Goal: Task Accomplishment & Management: Manage account settings

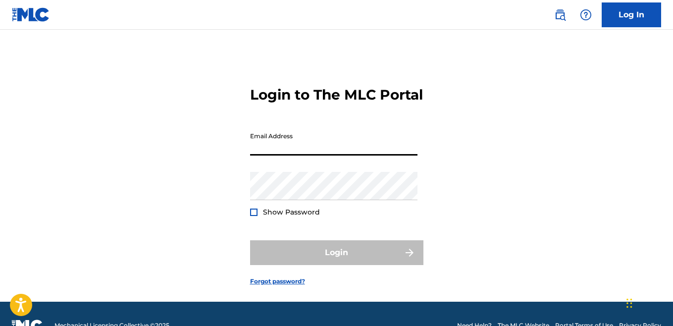
click at [275, 156] on input "Email Address" at bounding box center [333, 141] width 167 height 28
type input "[EMAIL_ADDRESS][DOMAIN_NAME]"
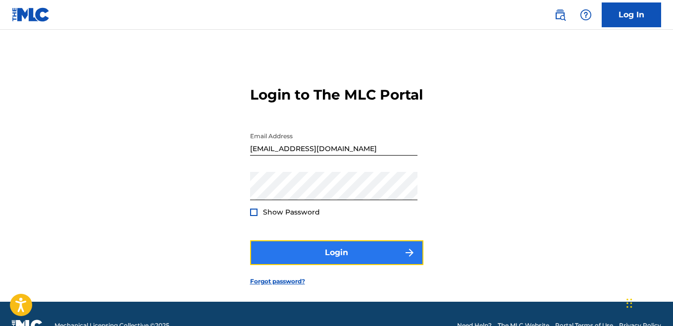
click at [301, 265] on button "Login" at bounding box center [336, 252] width 173 height 25
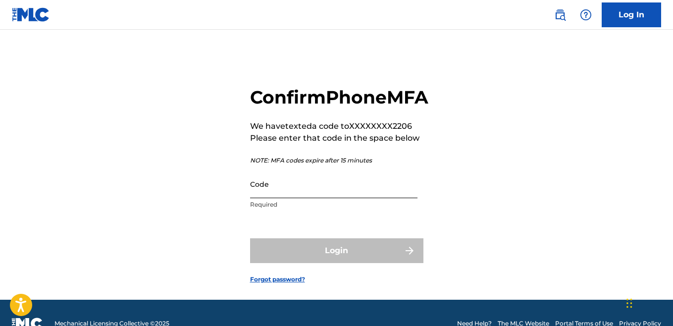
click at [263, 198] on input "Code" at bounding box center [333, 184] width 167 height 28
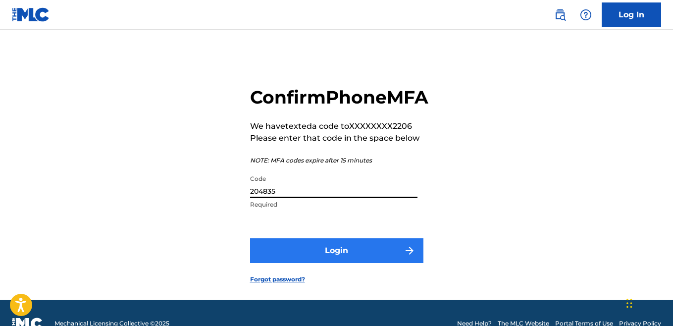
type input "204835"
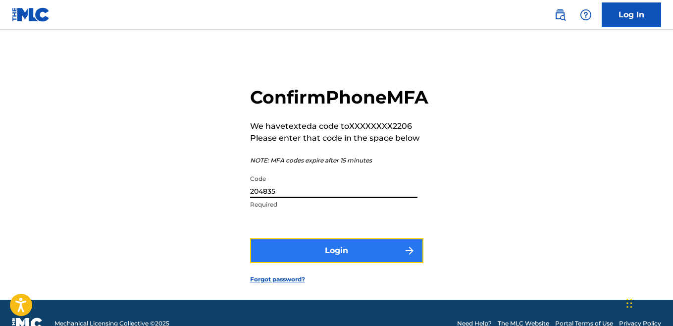
click at [323, 263] on button "Login" at bounding box center [336, 250] width 173 height 25
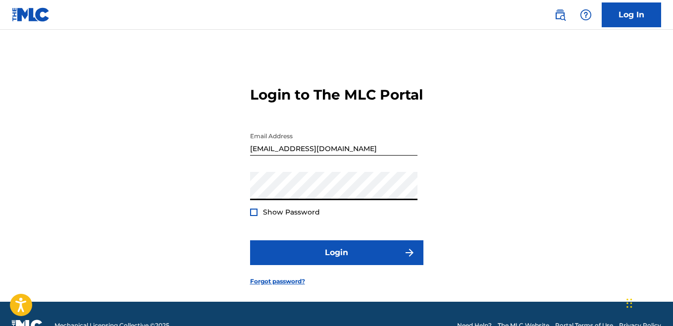
click at [231, 230] on div "Login to The MLC Portal Email Address [EMAIL_ADDRESS][DOMAIN_NAME] Password Sho…" at bounding box center [336, 178] width 673 height 247
click at [255, 216] on div at bounding box center [253, 212] width 7 height 7
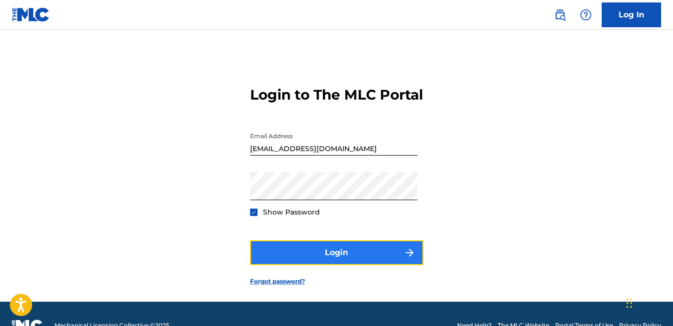
click at [283, 260] on button "Login" at bounding box center [336, 252] width 173 height 25
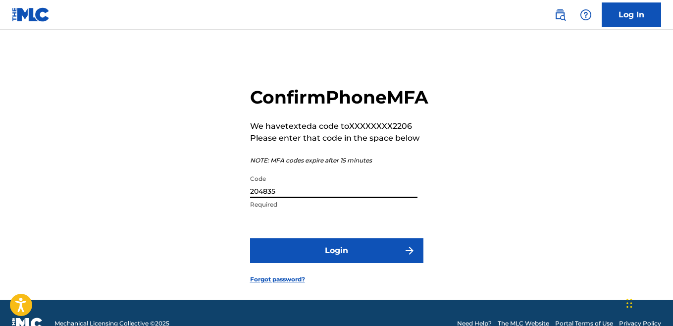
drag, startPoint x: 277, startPoint y: 214, endPoint x: 191, endPoint y: 213, distance: 85.7
click at [191, 217] on div "Confirm Phone MFA We have texted a code to XXXXXXXX2206 Please enter that code …" at bounding box center [336, 177] width 673 height 245
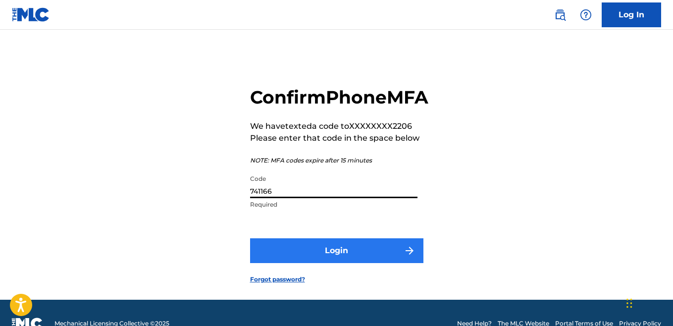
type input "741166"
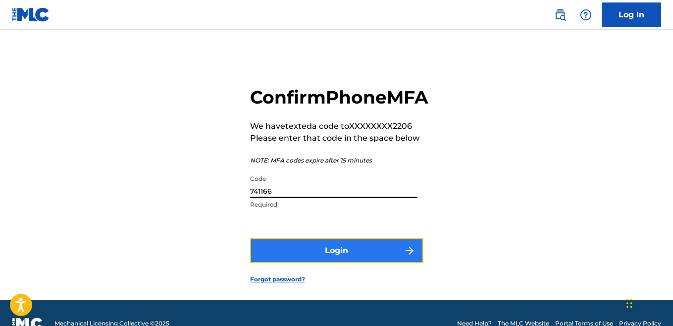
click at [316, 263] on button "Login" at bounding box center [336, 250] width 173 height 25
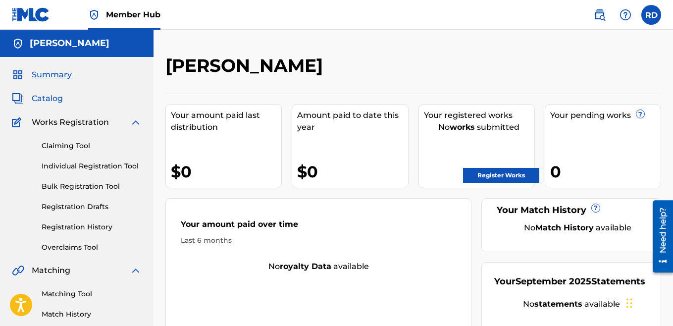
click at [42, 98] on span "Catalog" at bounding box center [47, 99] width 31 height 12
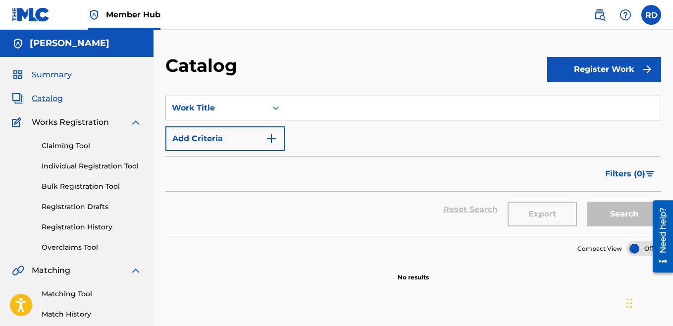
click at [66, 75] on span "Summary" at bounding box center [52, 75] width 40 height 12
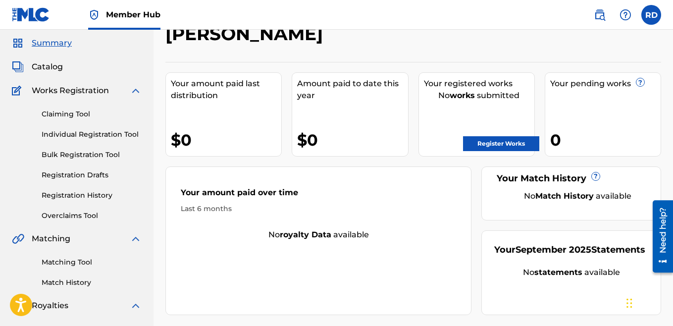
scroll to position [43, 0]
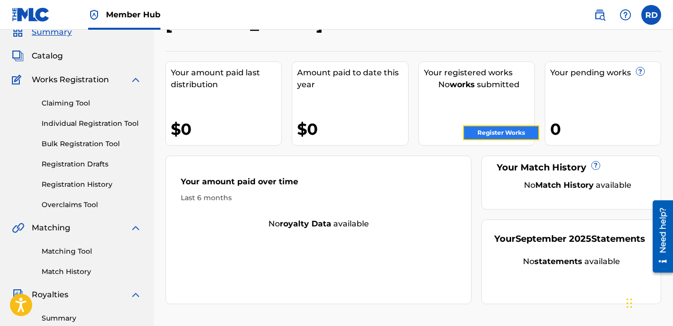
click at [484, 130] on link "Register Works" at bounding box center [501, 132] width 76 height 15
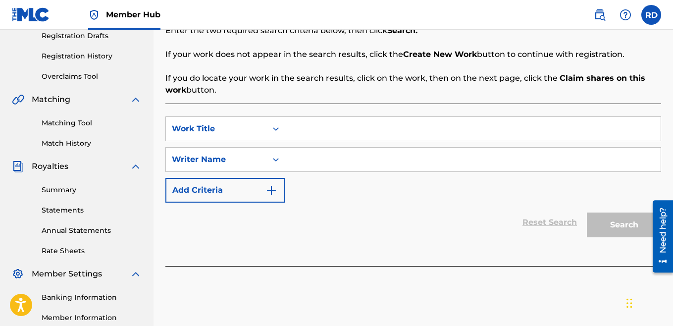
scroll to position [204, 0]
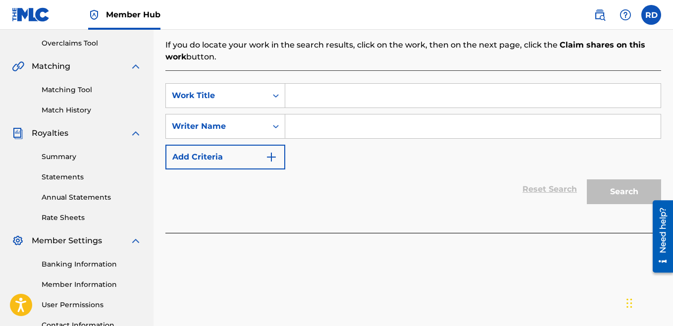
click at [326, 128] on input "Search Form" at bounding box center [473, 126] width 376 height 24
type input "[PERSON_NAME]"
click at [618, 196] on div "Search" at bounding box center [621, 189] width 79 height 40
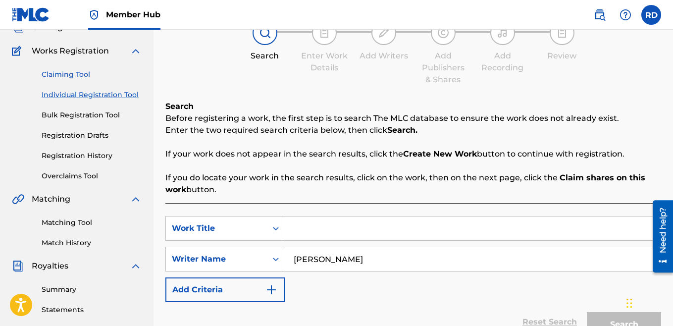
scroll to position [69, 0]
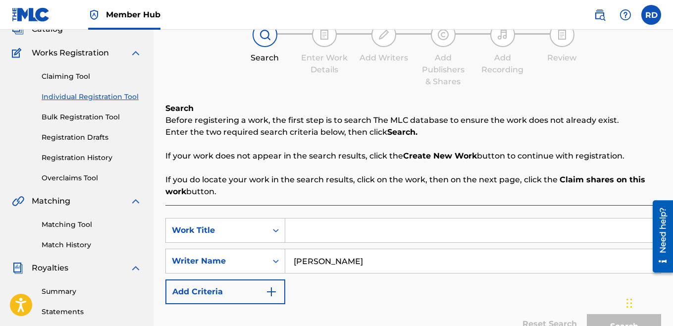
click at [86, 95] on link "Individual Registration Tool" at bounding box center [92, 97] width 100 height 10
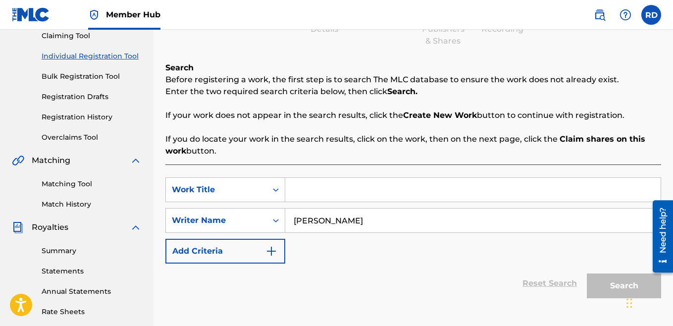
scroll to position [129, 0]
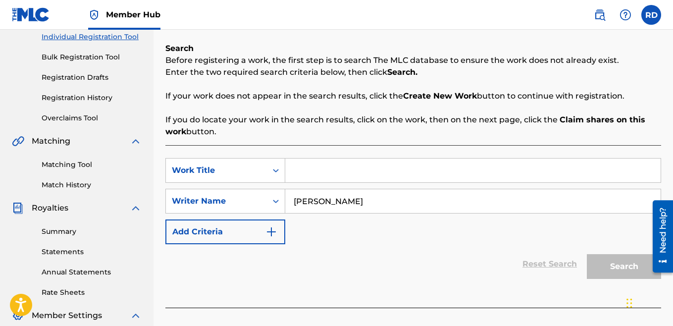
click at [624, 271] on div "Search" at bounding box center [621, 264] width 79 height 40
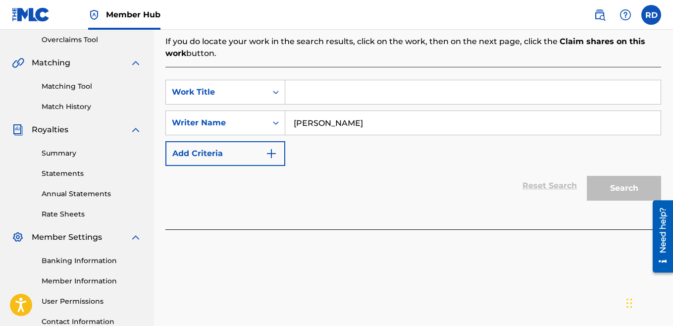
scroll to position [201, 0]
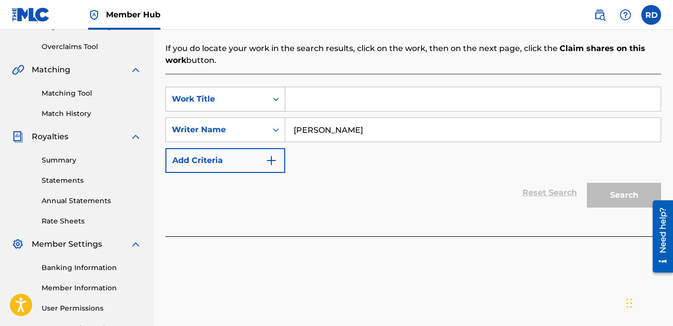
click at [269, 101] on div "Search Form" at bounding box center [276, 99] width 18 height 18
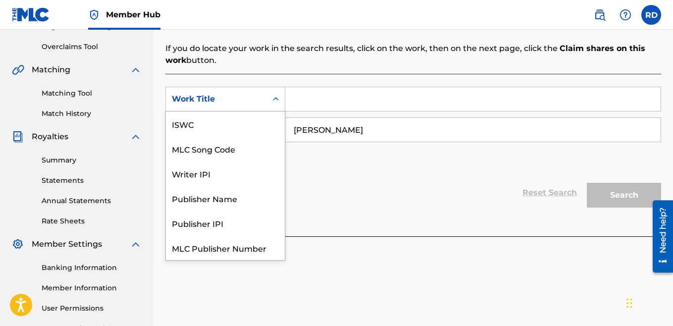
scroll to position [25, 0]
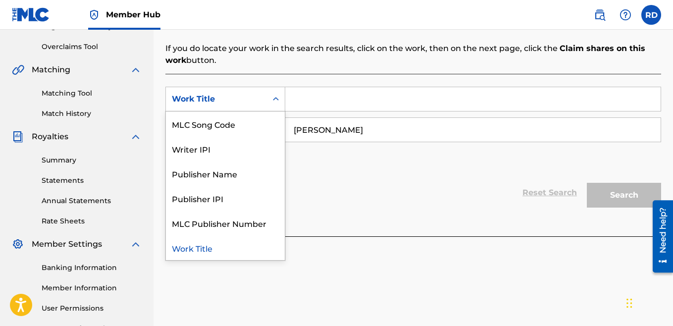
click at [344, 202] on div "Reset Search Search" at bounding box center [414, 193] width 496 height 40
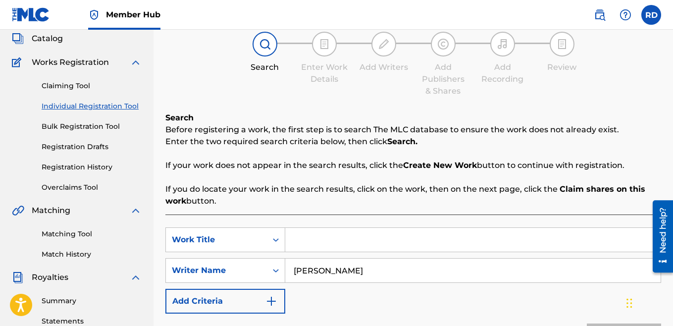
scroll to position [43, 0]
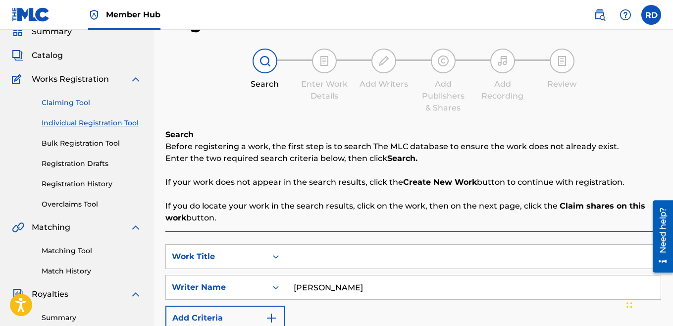
click at [83, 103] on link "Claiming Tool" at bounding box center [92, 103] width 100 height 10
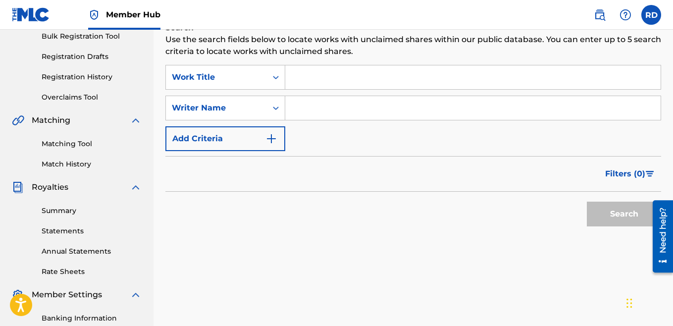
scroll to position [153, 0]
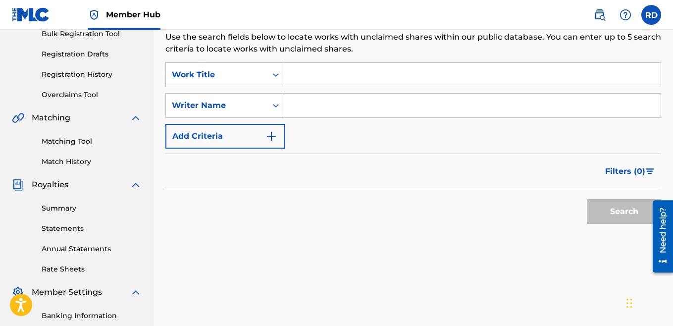
click at [326, 116] on input "Search Form" at bounding box center [473, 106] width 376 height 24
type input "[PERSON_NAME]"
click at [604, 215] on button "Search" at bounding box center [624, 211] width 74 height 25
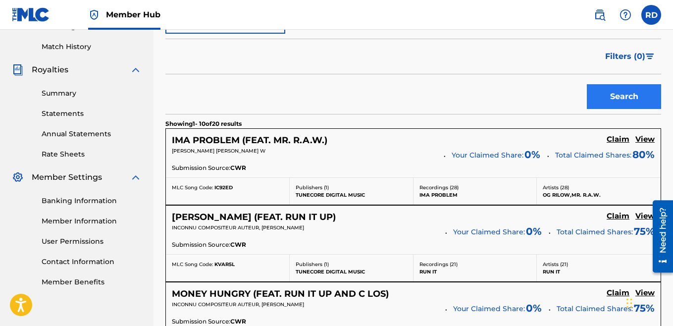
scroll to position [271, 0]
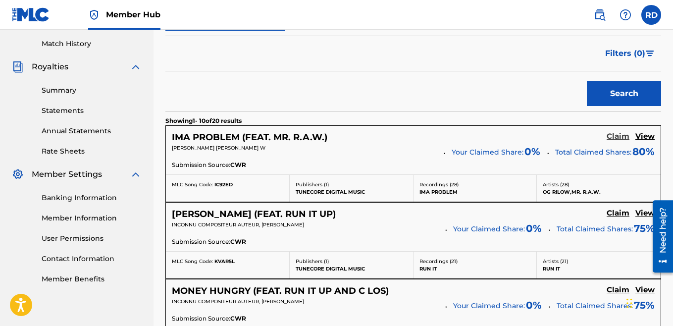
click at [615, 137] on h5 "Claim" at bounding box center [618, 136] width 23 height 9
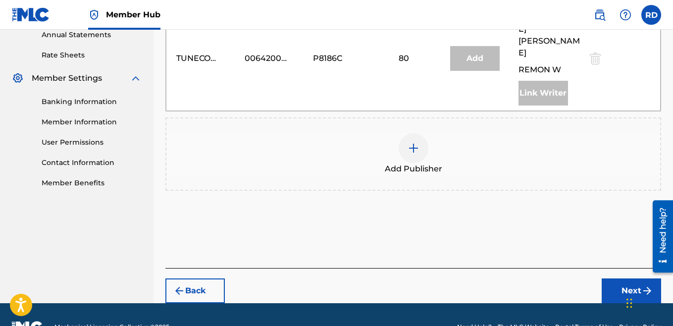
scroll to position [368, 0]
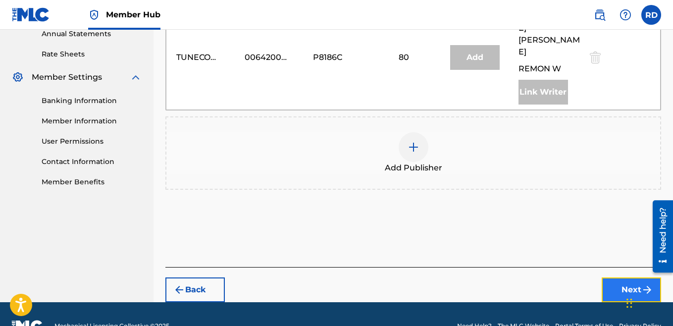
click at [625, 278] on button "Next" at bounding box center [631, 290] width 59 height 25
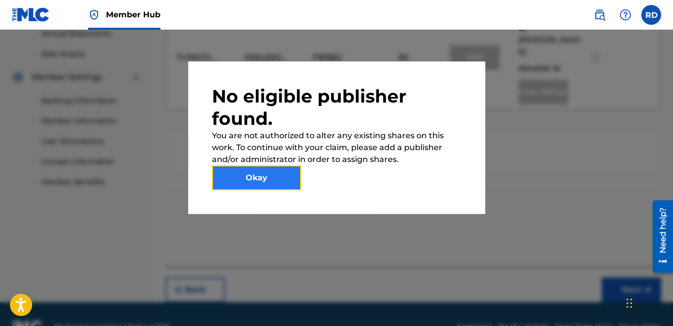
click at [247, 179] on button "Okay" at bounding box center [256, 178] width 89 height 25
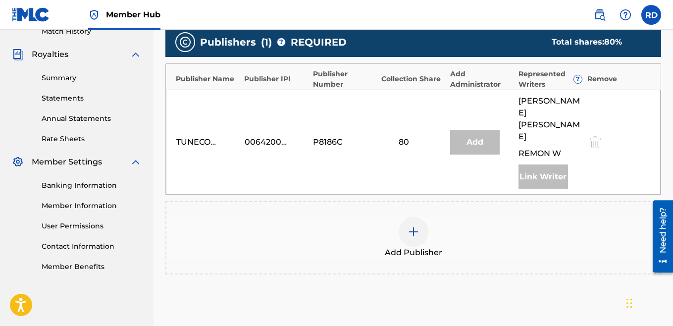
scroll to position [286, 0]
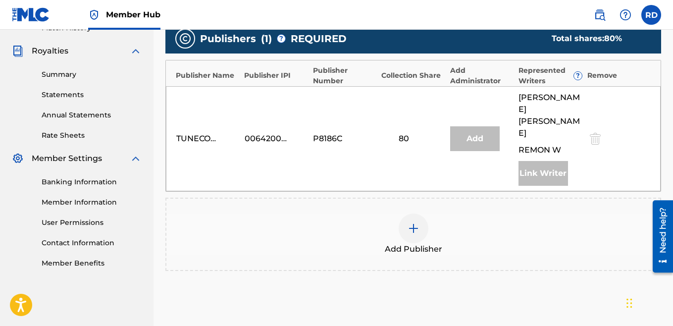
click at [411, 222] on img at bounding box center [414, 228] width 12 height 12
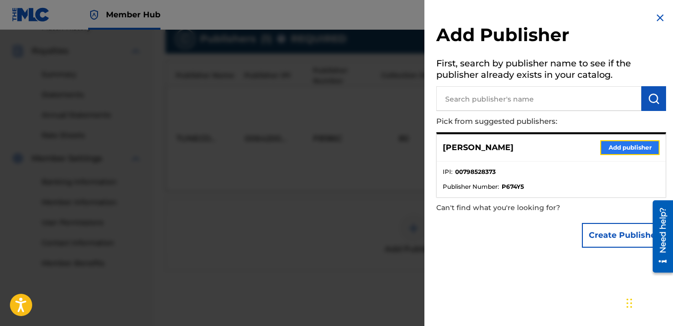
click at [621, 151] on button "Add publisher" at bounding box center [630, 147] width 59 height 15
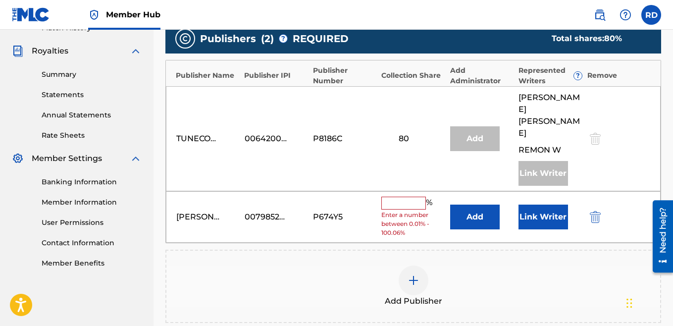
click at [401, 197] on input "text" at bounding box center [404, 203] width 45 height 13
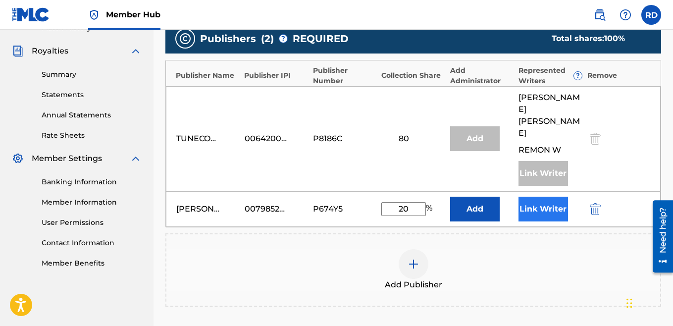
type input "20"
click at [537, 197] on button "Link Writer" at bounding box center [544, 209] width 50 height 25
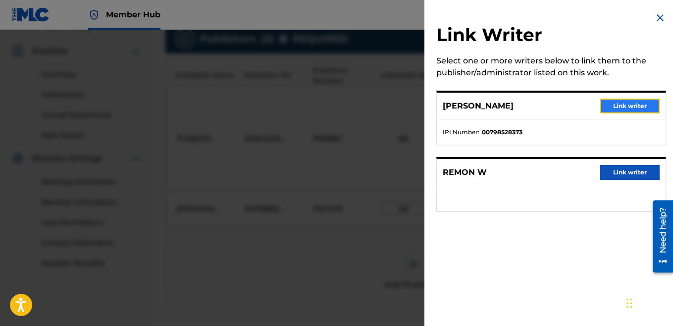
click at [613, 109] on button "Link writer" at bounding box center [630, 106] width 59 height 15
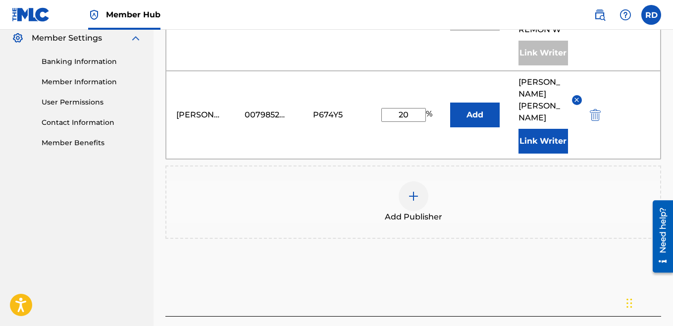
scroll to position [409, 0]
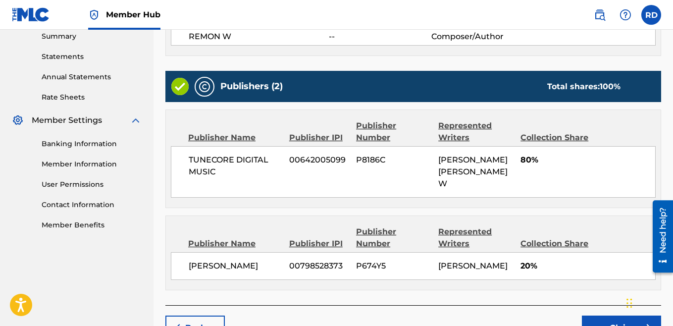
scroll to position [398, 0]
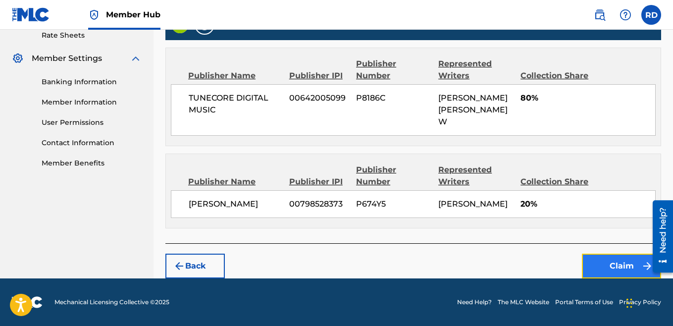
click at [611, 264] on button "Claim" at bounding box center [621, 266] width 79 height 25
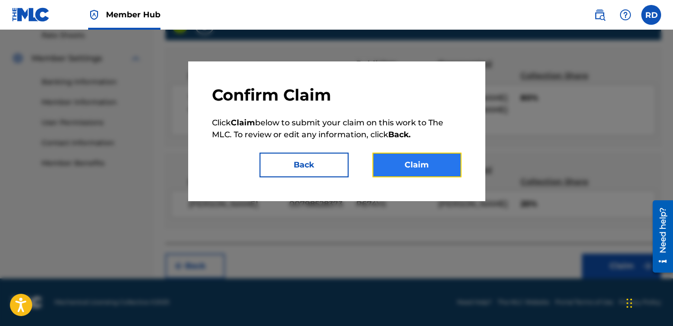
click at [431, 167] on button "Claim" at bounding box center [417, 165] width 89 height 25
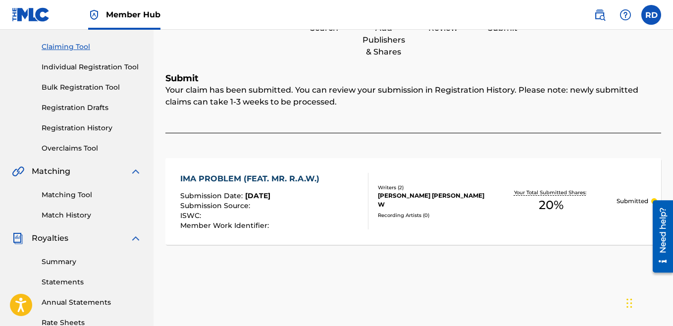
scroll to position [100, 0]
click at [76, 47] on link "Claiming Tool" at bounding box center [92, 46] width 100 height 10
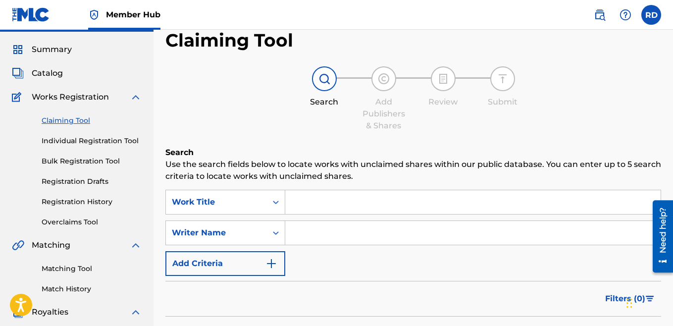
scroll to position [32, 0]
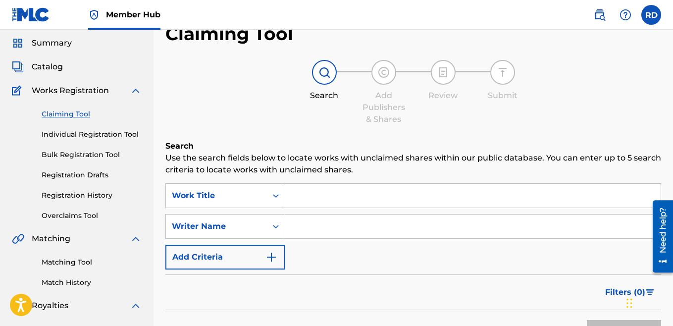
click at [316, 225] on input "Search Form" at bounding box center [473, 227] width 376 height 24
type input "[PERSON_NAME]"
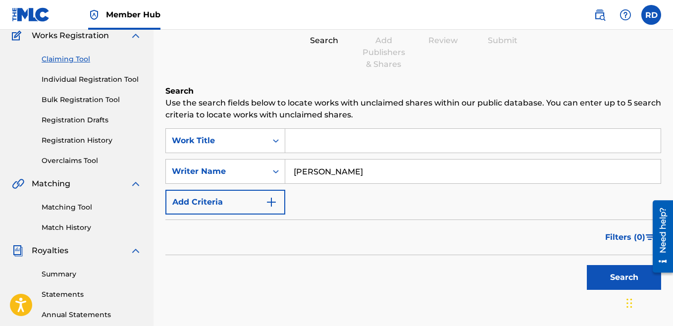
scroll to position [104, 0]
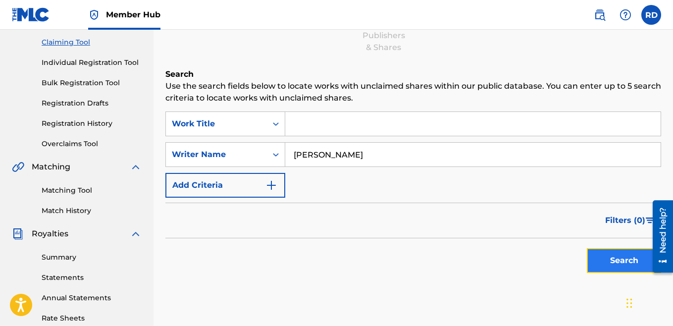
click at [610, 267] on button "Search" at bounding box center [624, 260] width 74 height 25
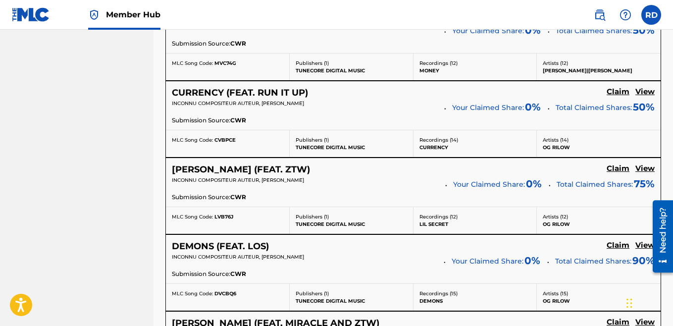
scroll to position [704, 0]
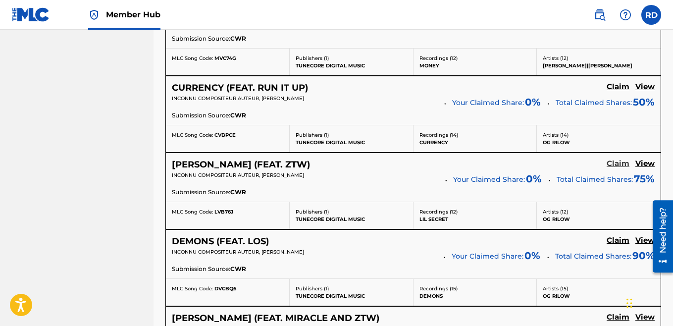
click at [619, 166] on h5 "Claim" at bounding box center [618, 163] width 23 height 9
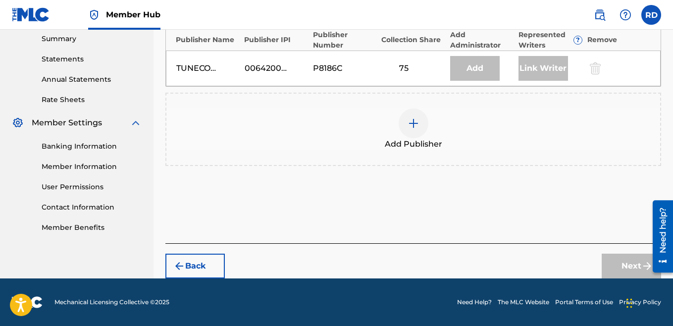
scroll to position [322, 0]
click at [413, 129] on div at bounding box center [414, 124] width 30 height 30
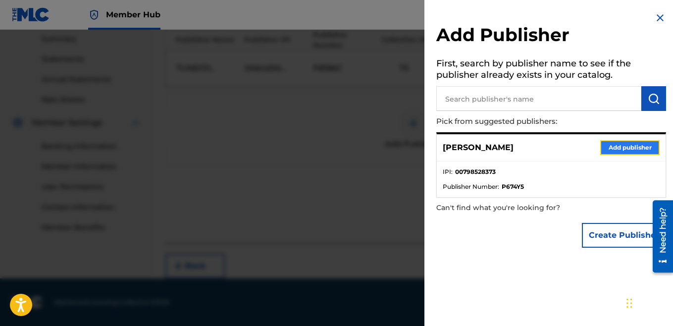
click at [608, 146] on button "Add publisher" at bounding box center [630, 147] width 59 height 15
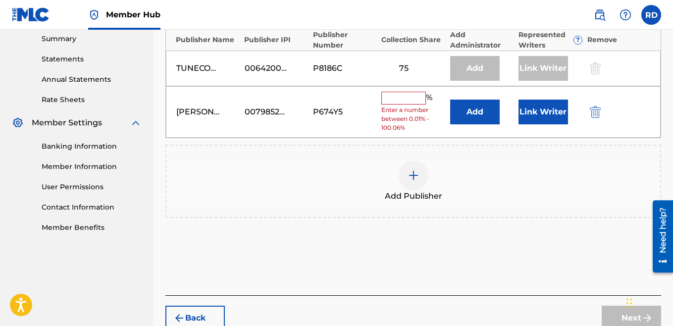
click at [412, 101] on input "text" at bounding box center [404, 98] width 45 height 13
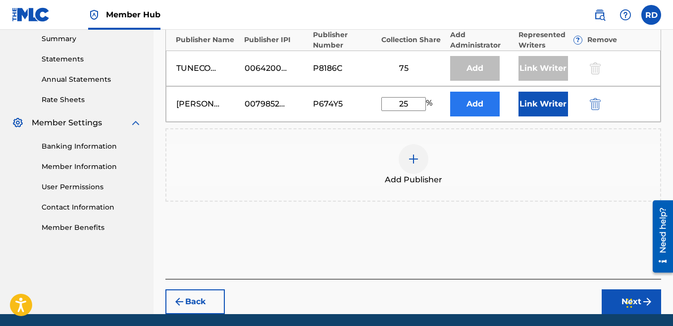
type input "25"
click at [476, 102] on button "Add" at bounding box center [475, 104] width 50 height 25
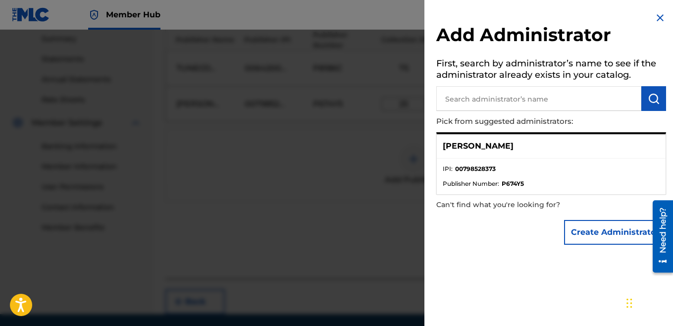
click at [482, 151] on p "[PERSON_NAME]" at bounding box center [478, 146] width 71 height 12
click at [482, 150] on p "[PERSON_NAME]" at bounding box center [478, 146] width 71 height 12
click at [456, 174] on li "IPI : 00798528373" at bounding box center [551, 172] width 217 height 15
click at [454, 148] on p "[PERSON_NAME]" at bounding box center [478, 146] width 71 height 12
click at [442, 140] on div "[PERSON_NAME]" at bounding box center [551, 146] width 229 height 24
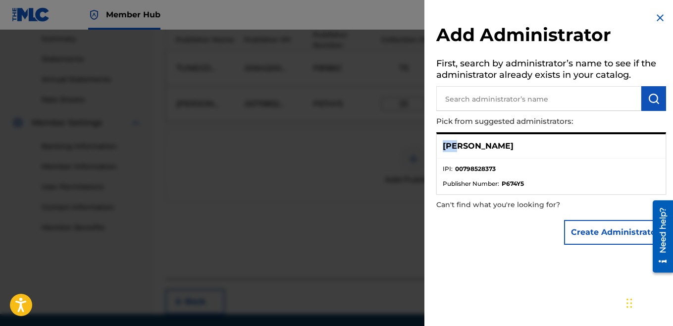
click at [443, 140] on p "[PERSON_NAME]" at bounding box center [478, 146] width 71 height 12
click at [462, 100] on input "text" at bounding box center [539, 98] width 205 height 25
type input "[PERSON_NAME]"
click at [474, 154] on div "[PERSON_NAME]" at bounding box center [551, 146] width 229 height 24
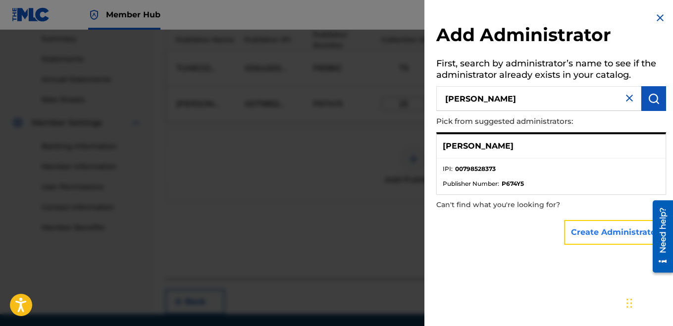
click at [593, 238] on button "Create Administrator" at bounding box center [615, 232] width 102 height 25
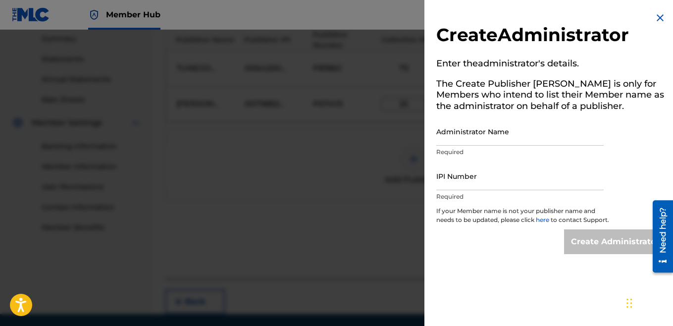
click at [655, 21] on img at bounding box center [661, 18] width 12 height 12
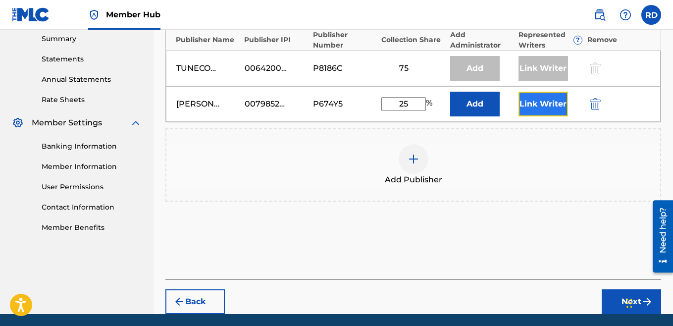
click at [537, 101] on button "Link Writer" at bounding box center [544, 104] width 50 height 25
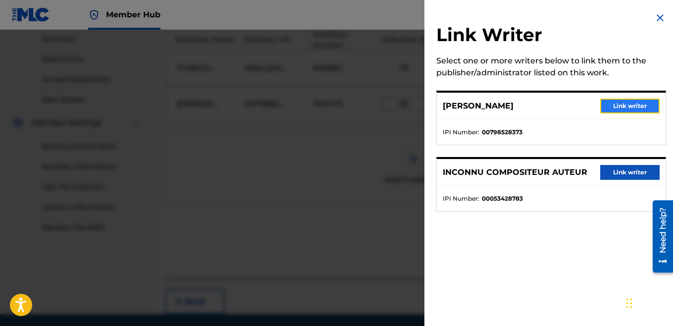
click at [610, 111] on button "Link writer" at bounding box center [630, 106] width 59 height 15
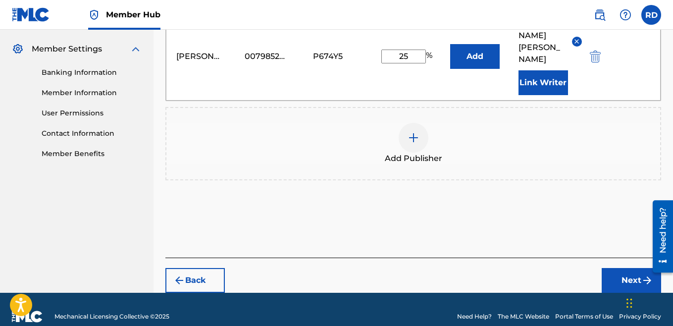
scroll to position [398, 0]
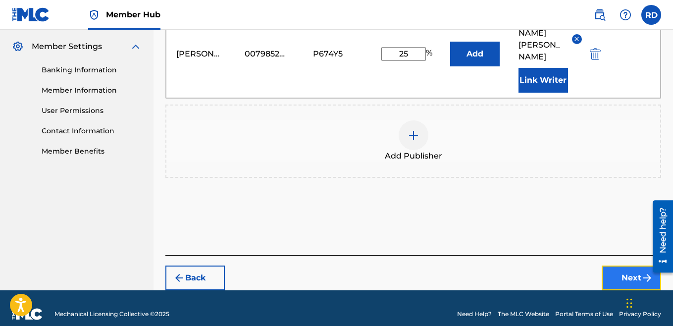
click at [627, 266] on button "Next" at bounding box center [631, 278] width 59 height 25
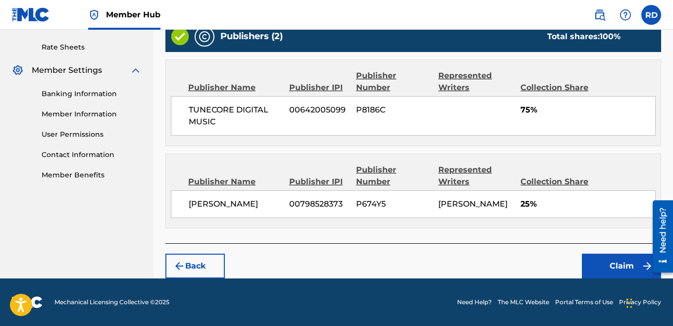
scroll to position [387, 0]
click at [603, 265] on button "Claim" at bounding box center [621, 266] width 79 height 25
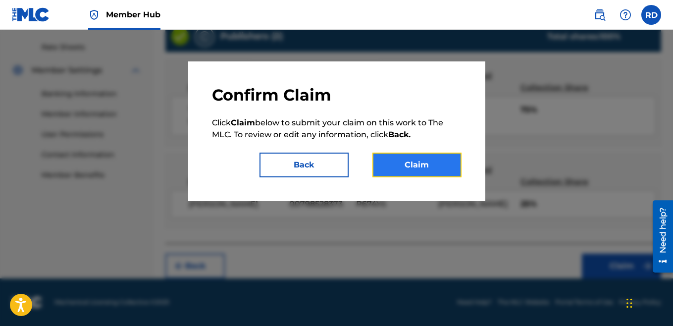
click at [421, 165] on button "Claim" at bounding box center [417, 165] width 89 height 25
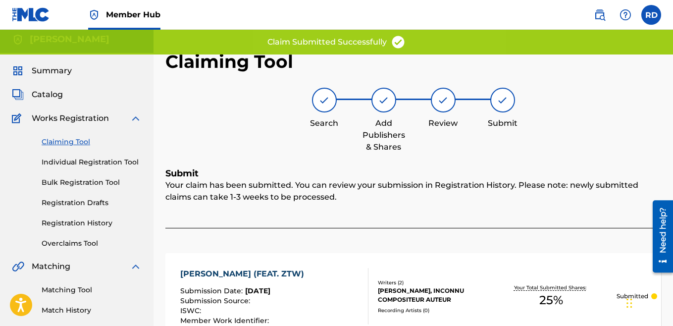
scroll to position [0, 0]
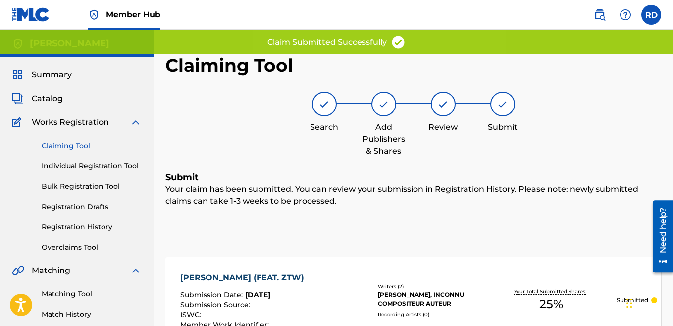
click at [72, 145] on link "Claiming Tool" at bounding box center [92, 146] width 100 height 10
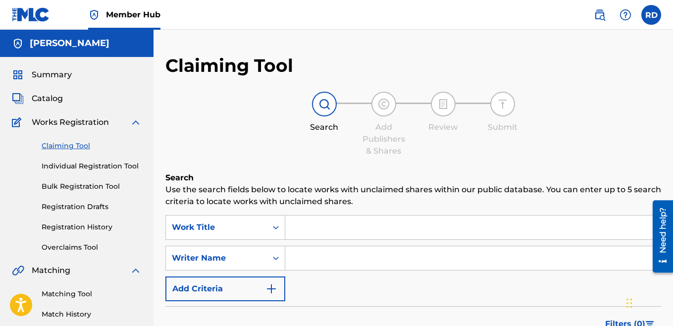
click at [368, 266] on input "Search Form" at bounding box center [473, 258] width 376 height 24
type input "[PERSON_NAME]"
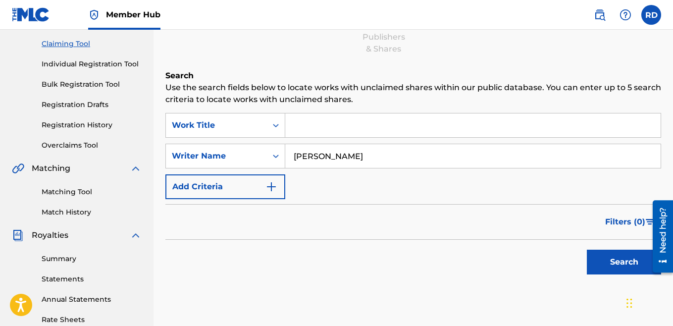
scroll to position [140, 0]
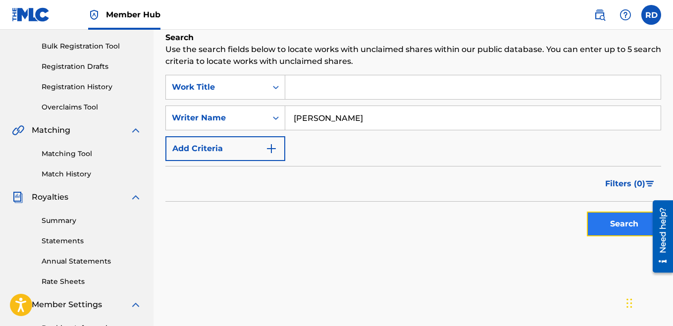
click at [629, 219] on button "Search" at bounding box center [624, 224] width 74 height 25
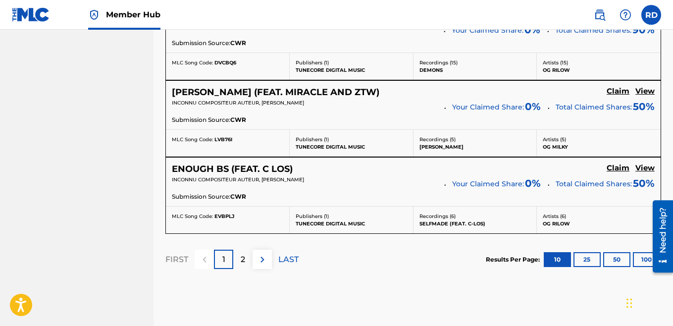
scroll to position [936, 0]
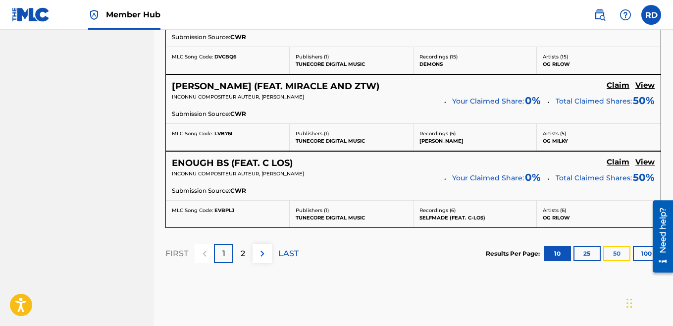
click at [620, 254] on button "50" at bounding box center [617, 253] width 27 height 15
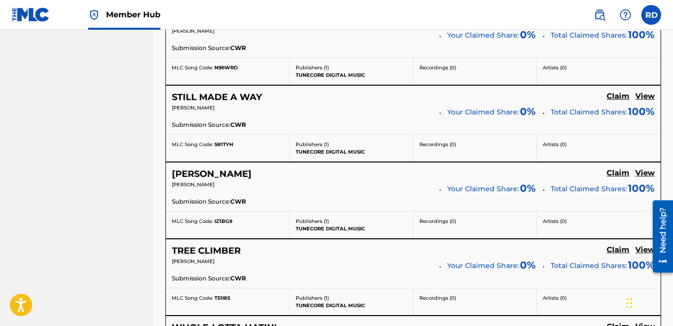
scroll to position [1464, 0]
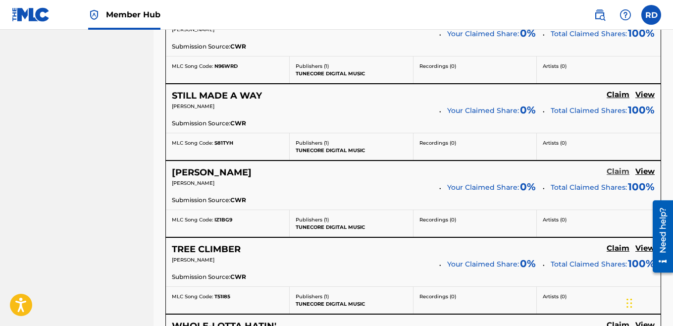
click at [614, 172] on h5 "Claim" at bounding box center [618, 171] width 23 height 9
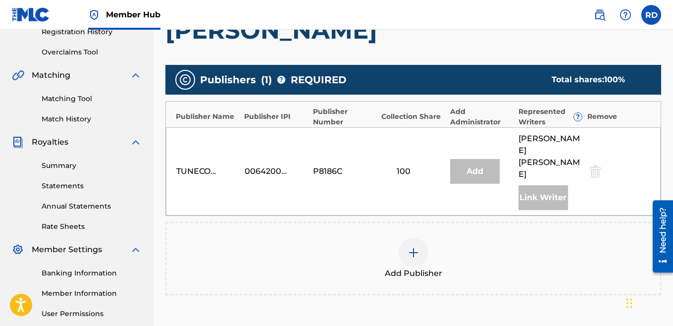
scroll to position [206, 0]
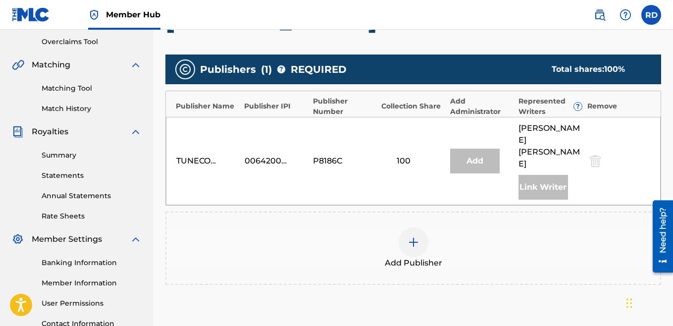
click at [419, 236] on img at bounding box center [414, 242] width 12 height 12
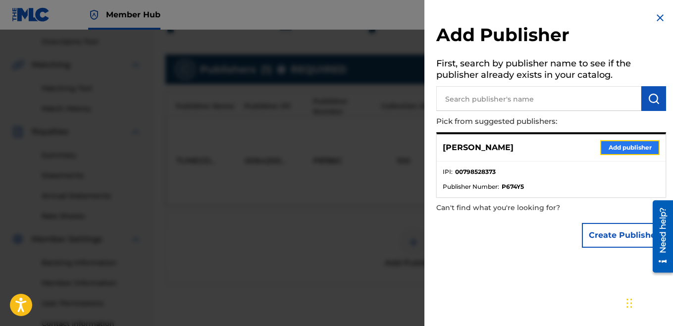
click at [611, 147] on button "Add publisher" at bounding box center [630, 147] width 59 height 15
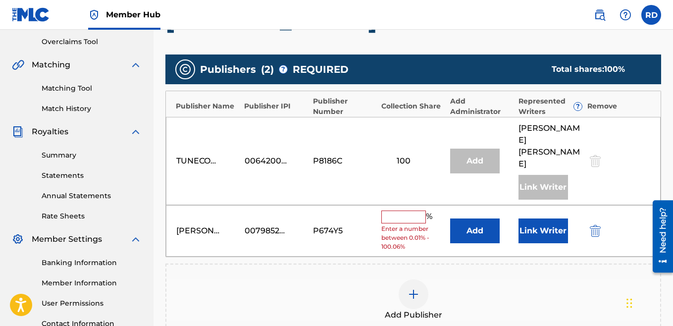
click at [400, 211] on input "text" at bounding box center [404, 217] width 45 height 13
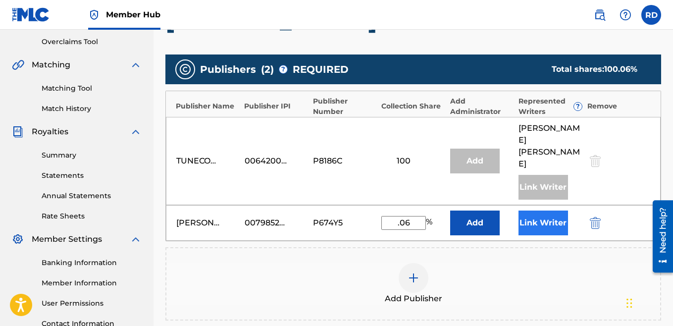
type input ".06"
click at [532, 211] on button "Link Writer" at bounding box center [544, 223] width 50 height 25
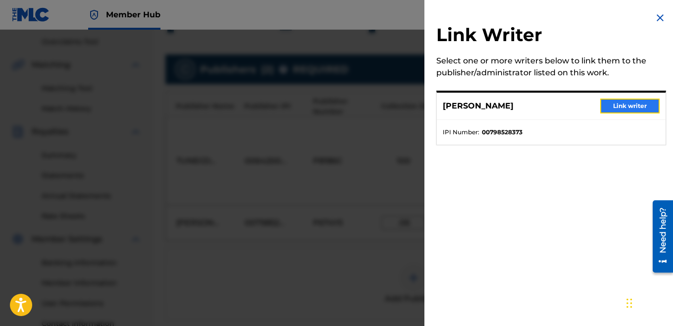
click at [617, 107] on button "Link writer" at bounding box center [630, 106] width 59 height 15
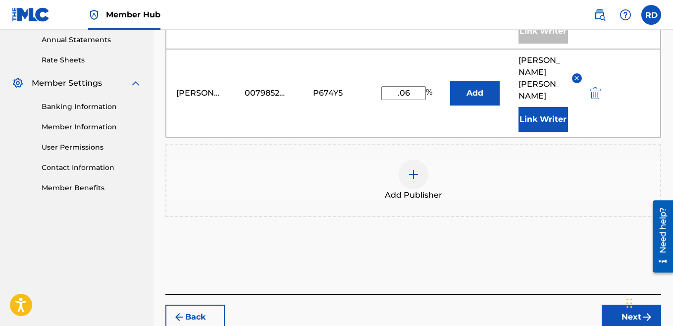
scroll to position [377, 0]
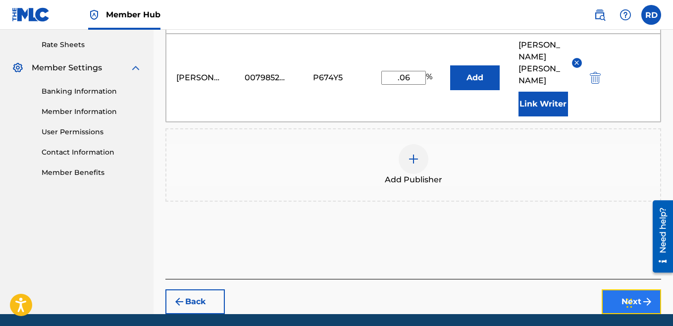
click at [621, 289] on button "Next" at bounding box center [631, 301] width 59 height 25
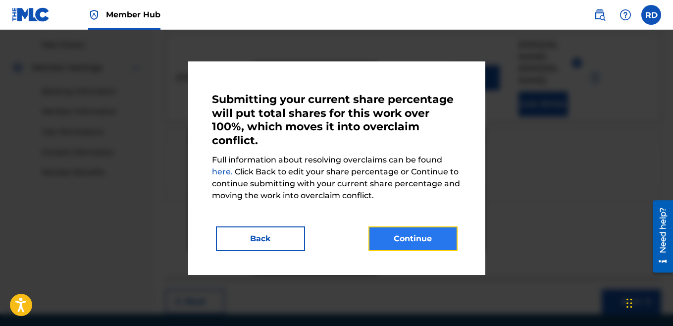
click at [430, 242] on button "Continue" at bounding box center [413, 238] width 89 height 25
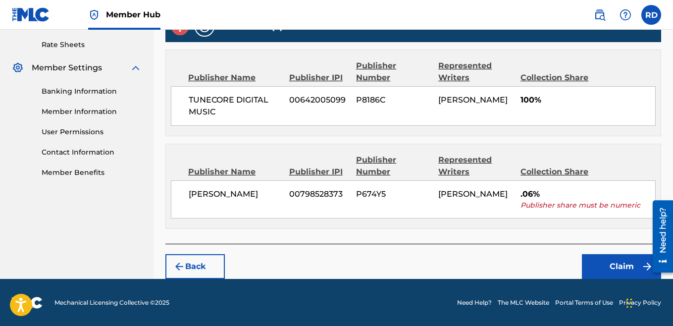
scroll to position [379, 0]
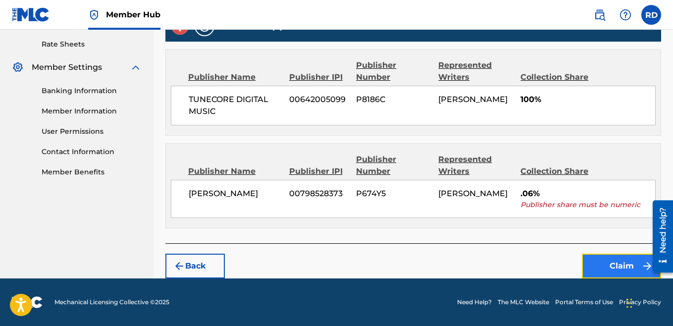
click at [594, 262] on button "Claim" at bounding box center [621, 266] width 79 height 25
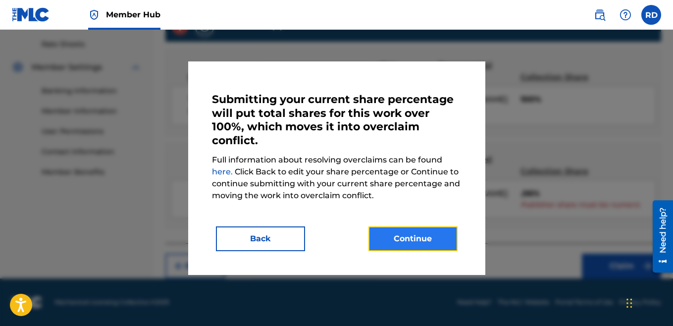
click at [399, 228] on button "Continue" at bounding box center [413, 238] width 89 height 25
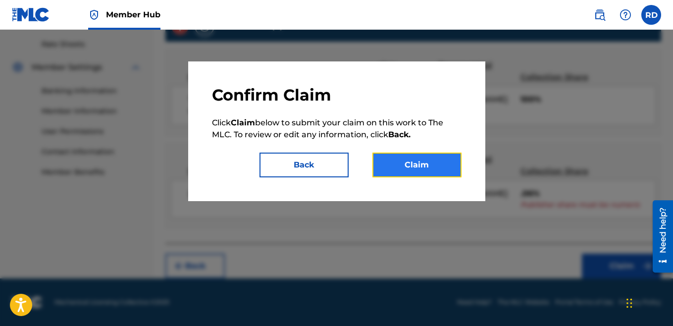
click at [390, 168] on button "Claim" at bounding box center [417, 165] width 89 height 25
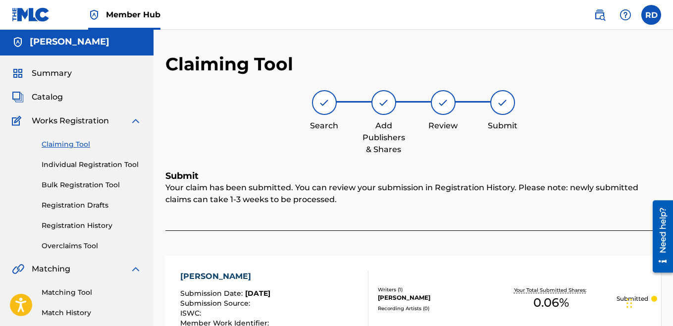
scroll to position [0, 0]
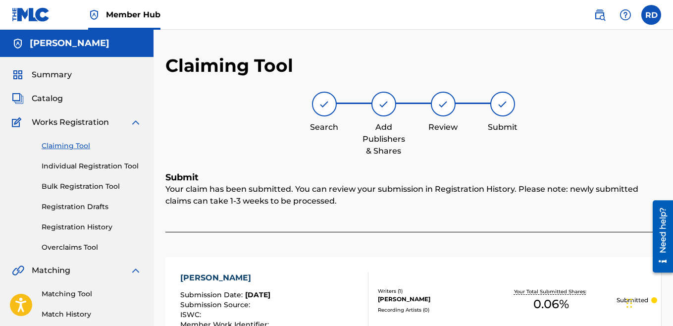
click at [70, 145] on link "Claiming Tool" at bounding box center [92, 146] width 100 height 10
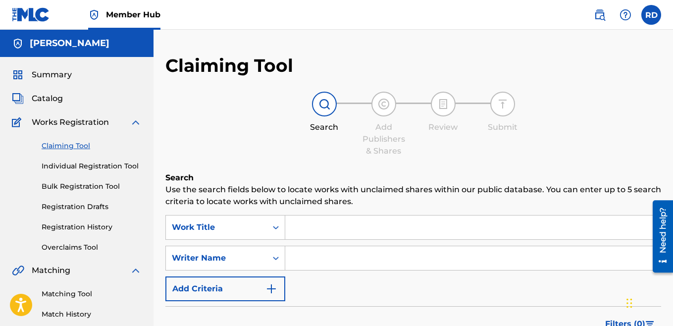
click at [298, 260] on input "Search Form" at bounding box center [473, 258] width 376 height 24
type input "[PERSON_NAME]"
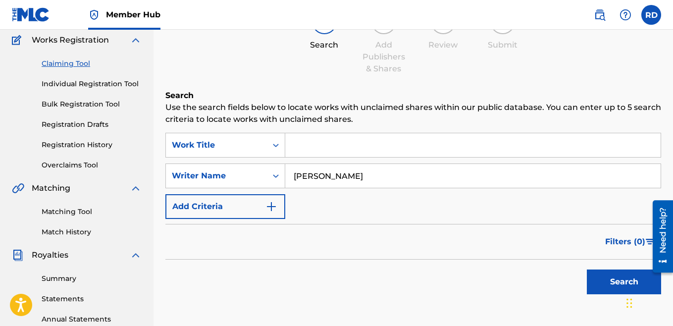
scroll to position [95, 0]
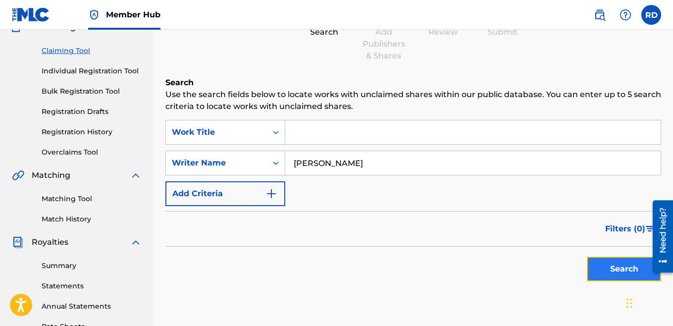
click at [613, 273] on button "Search" at bounding box center [624, 269] width 74 height 25
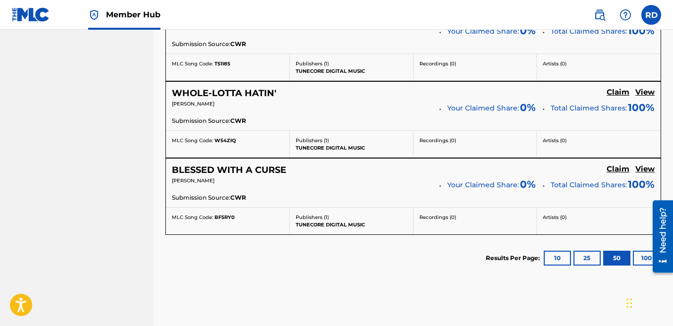
scroll to position [1698, 0]
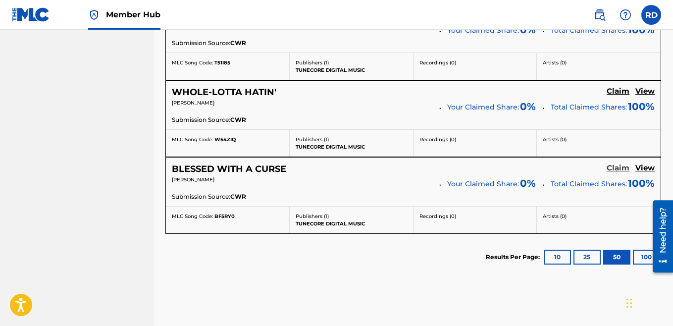
click at [616, 165] on h5 "Claim" at bounding box center [618, 168] width 23 height 9
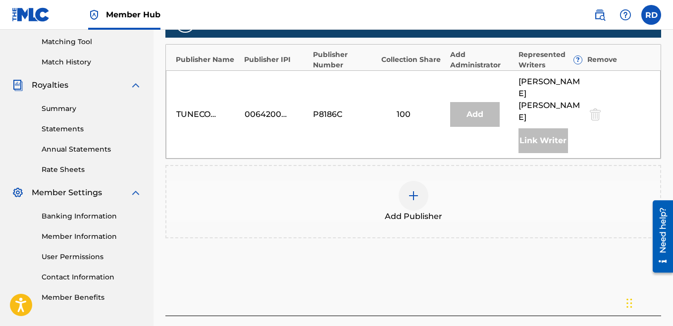
scroll to position [259, 0]
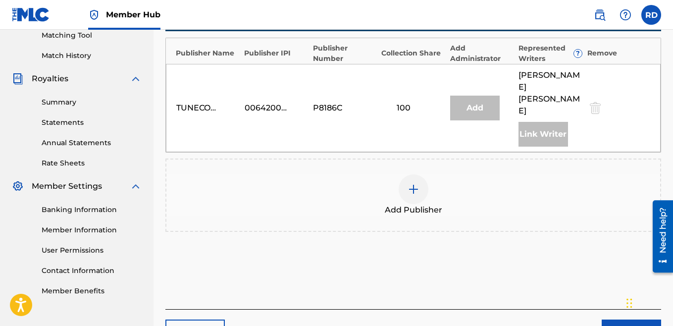
click at [408, 183] on img at bounding box center [414, 189] width 12 height 12
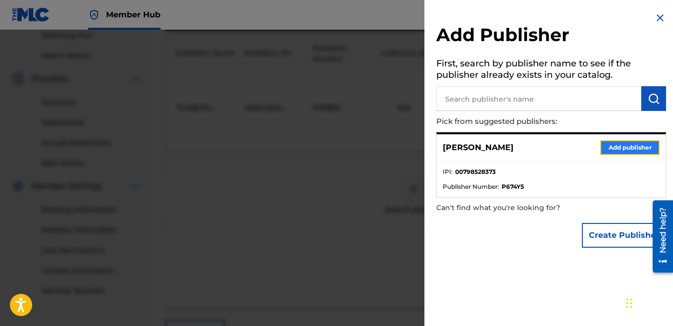
click at [622, 149] on button "Add publisher" at bounding box center [630, 147] width 59 height 15
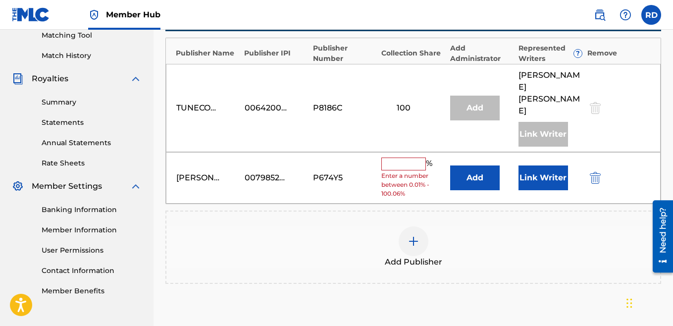
click at [398, 158] on input "text" at bounding box center [404, 164] width 45 height 13
type input "100"
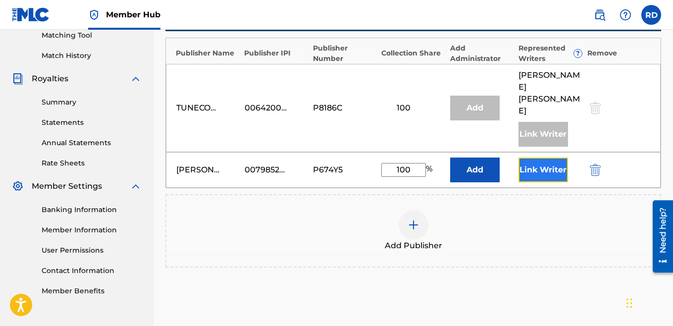
click at [545, 158] on button "Link Writer" at bounding box center [544, 170] width 50 height 25
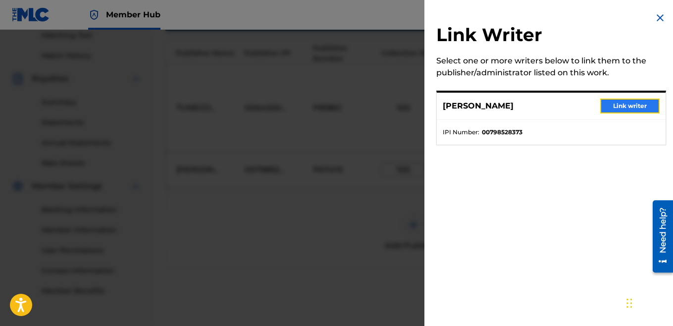
click at [642, 103] on button "Link writer" at bounding box center [630, 106] width 59 height 15
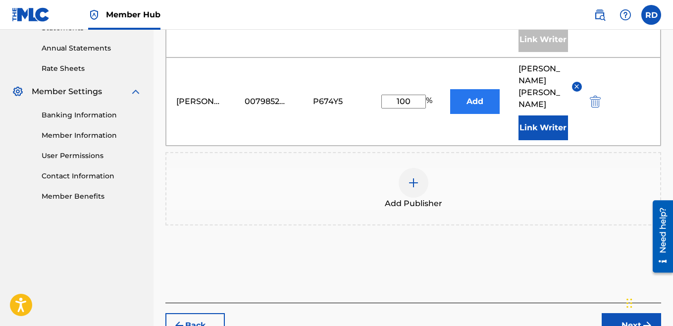
scroll to position [357, 0]
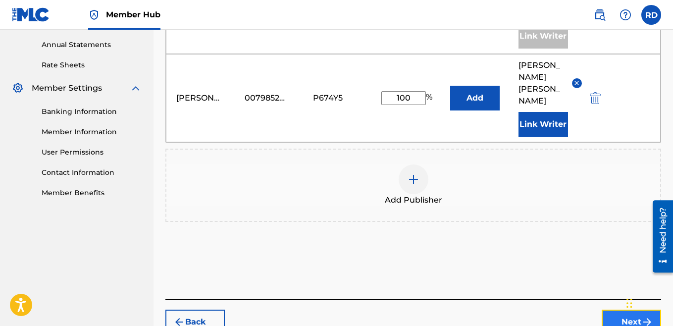
click at [618, 310] on button "Next" at bounding box center [631, 322] width 59 height 25
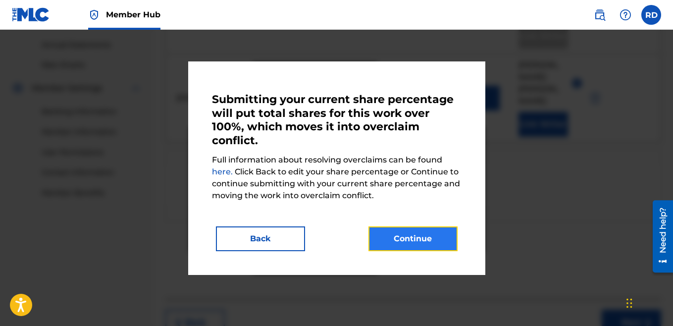
click at [392, 236] on button "Continue" at bounding box center [413, 238] width 89 height 25
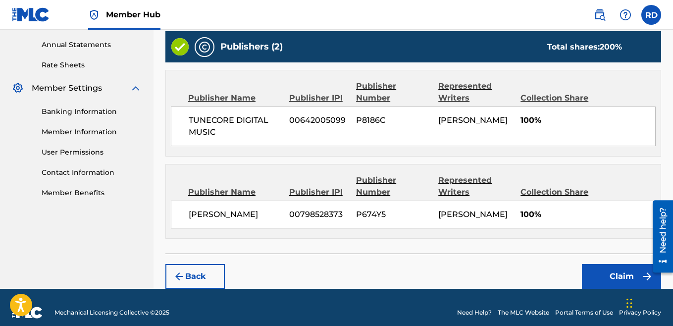
scroll to position [379, 0]
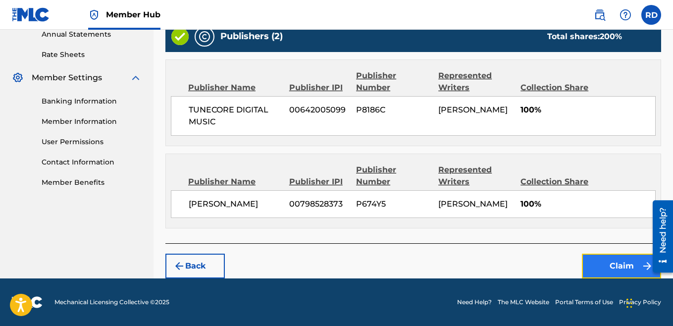
click at [610, 261] on button "Claim" at bounding box center [621, 266] width 79 height 25
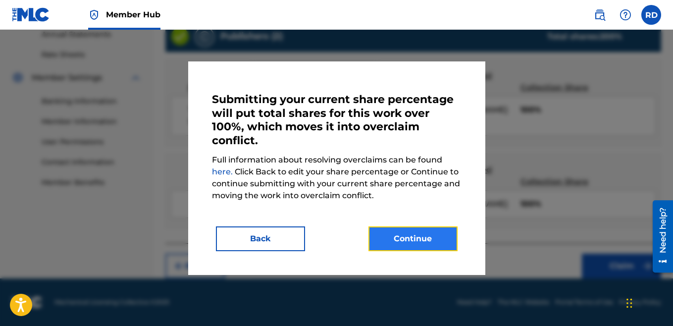
click at [417, 235] on button "Continue" at bounding box center [413, 238] width 89 height 25
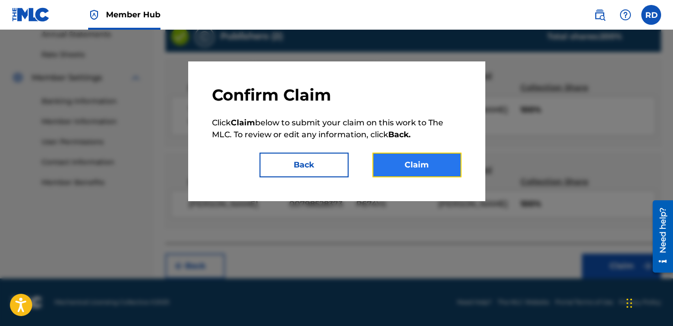
click at [409, 173] on button "Claim" at bounding box center [417, 165] width 89 height 25
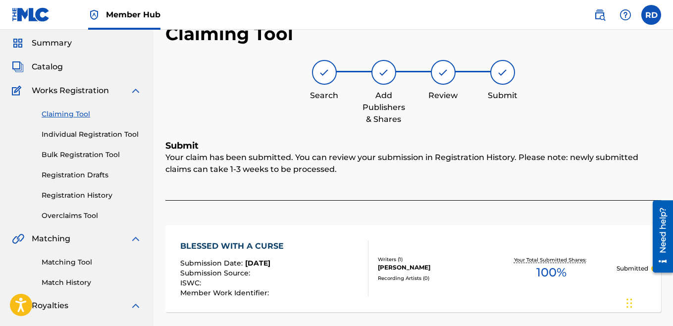
scroll to position [0, 0]
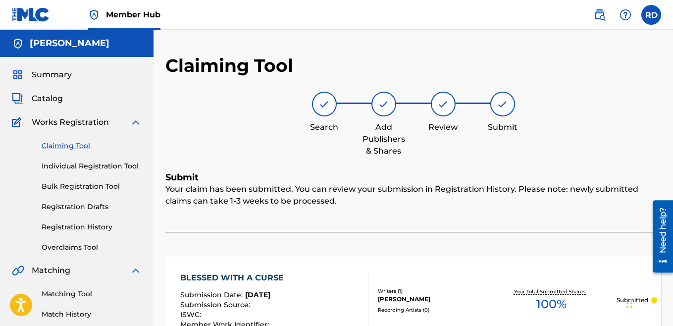
click at [73, 145] on link "Claiming Tool" at bounding box center [92, 146] width 100 height 10
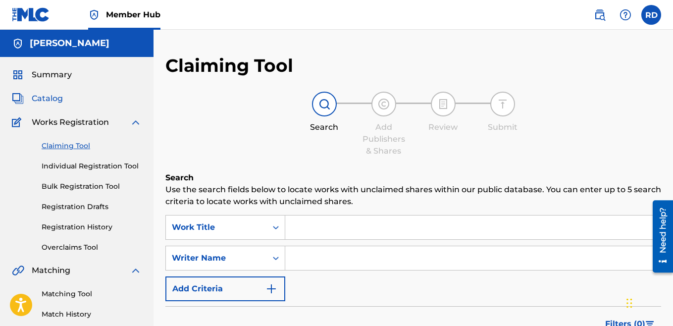
click at [51, 96] on span "Catalog" at bounding box center [47, 99] width 31 height 12
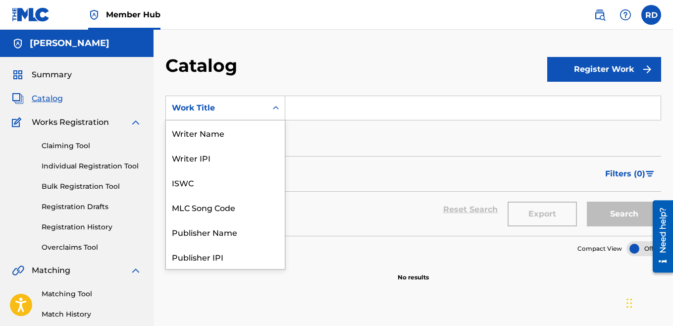
click at [256, 109] on div "Work Title" at bounding box center [216, 108] width 89 height 12
click at [223, 136] on div "Writer Name" at bounding box center [225, 132] width 119 height 25
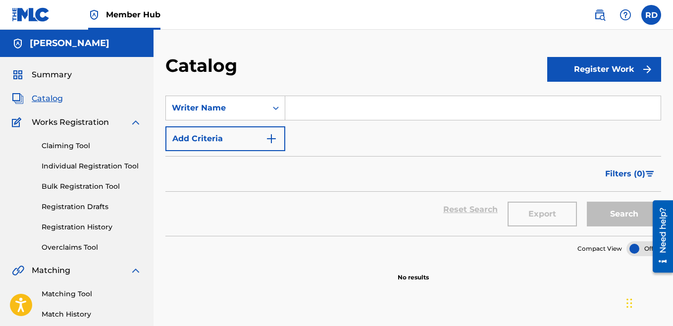
click at [328, 107] on input "Search Form" at bounding box center [473, 108] width 376 height 24
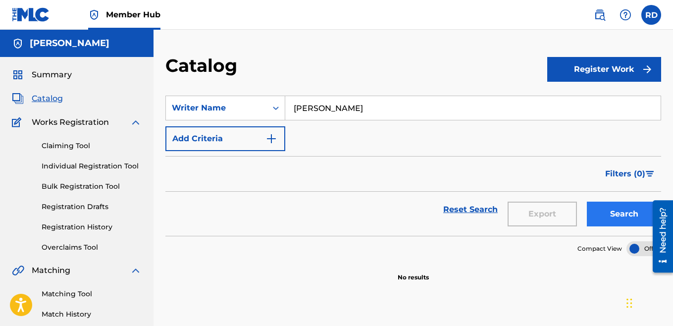
type input "[PERSON_NAME]"
click at [618, 217] on button "Search" at bounding box center [624, 214] width 74 height 25
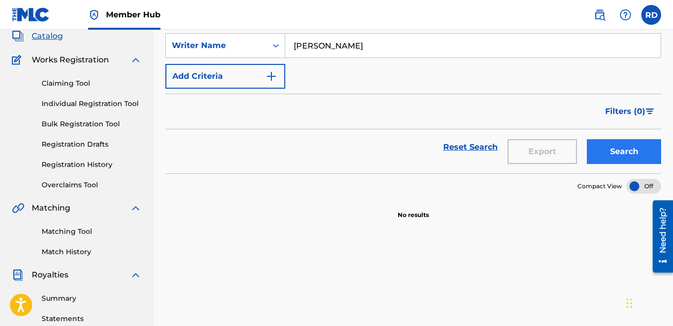
scroll to position [67, 0]
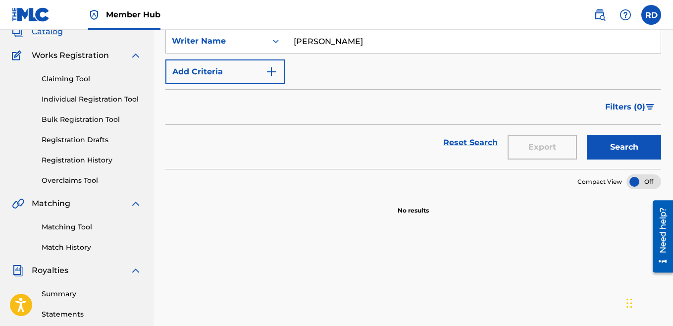
click at [663, 249] on div "Need help?" at bounding box center [663, 231] width 13 height 46
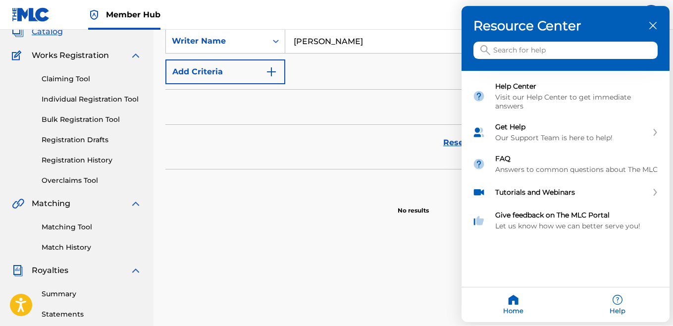
click at [652, 28] on icon "close resource center" at bounding box center [653, 25] width 7 height 7
